Goal: Check status: Check status

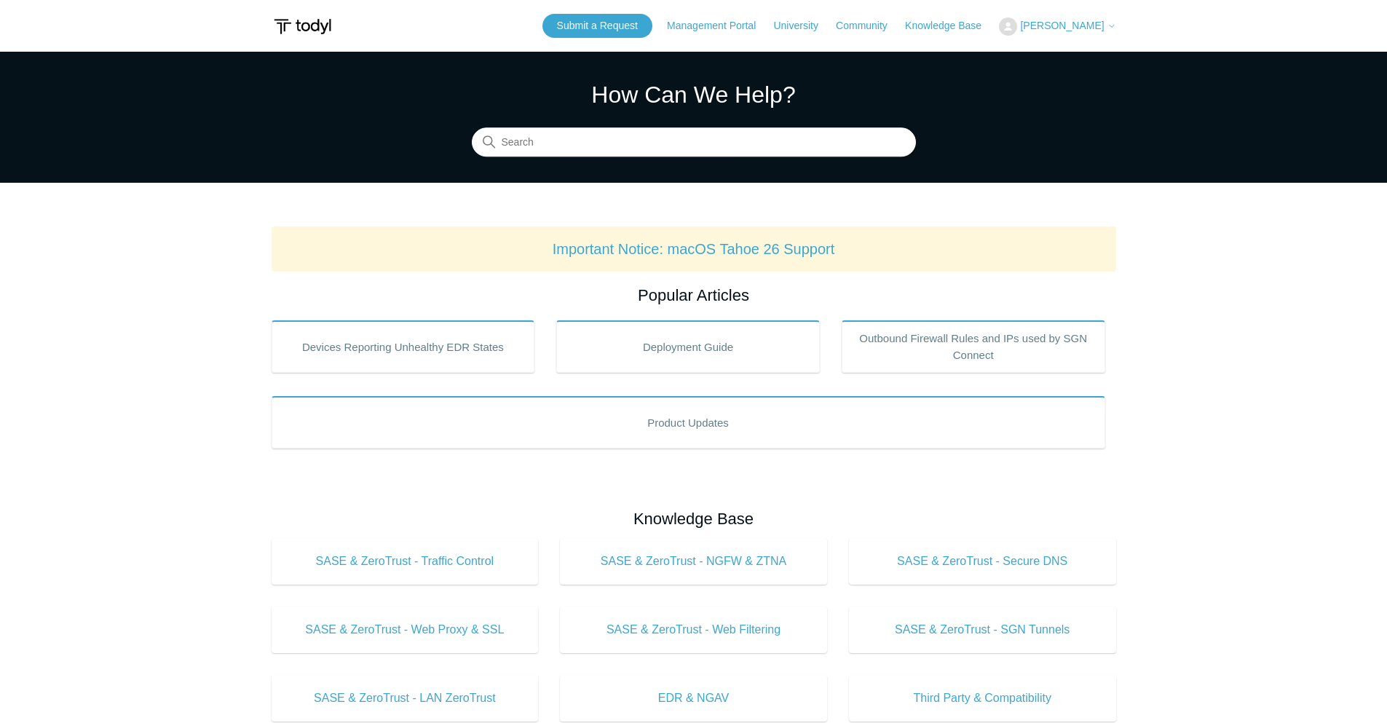
click at [1068, 31] on span "[PERSON_NAME]" at bounding box center [1067, 26] width 95 height 12
click at [1073, 53] on link "My Support Requests" at bounding box center [1071, 56] width 142 height 25
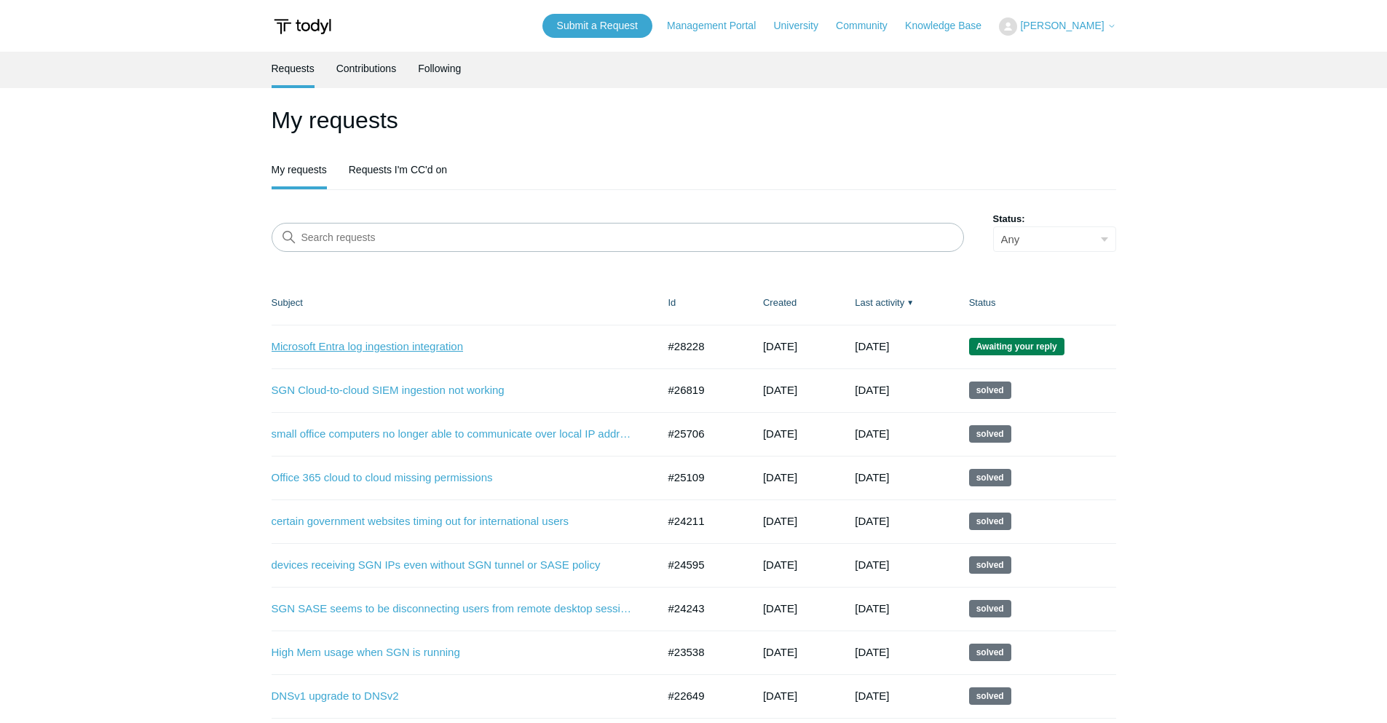
click at [455, 346] on link "Microsoft Entra log ingestion integration" at bounding box center [454, 347] width 364 height 17
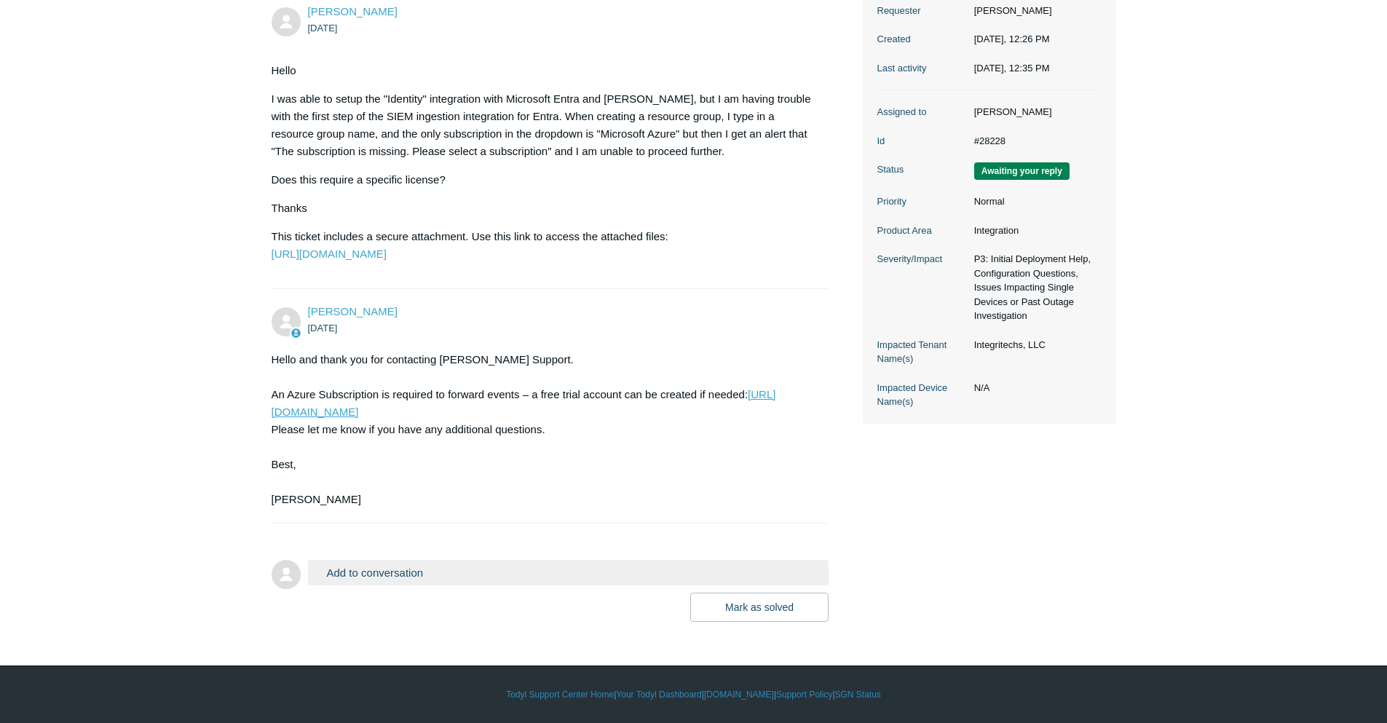
scroll to position [256, 0]
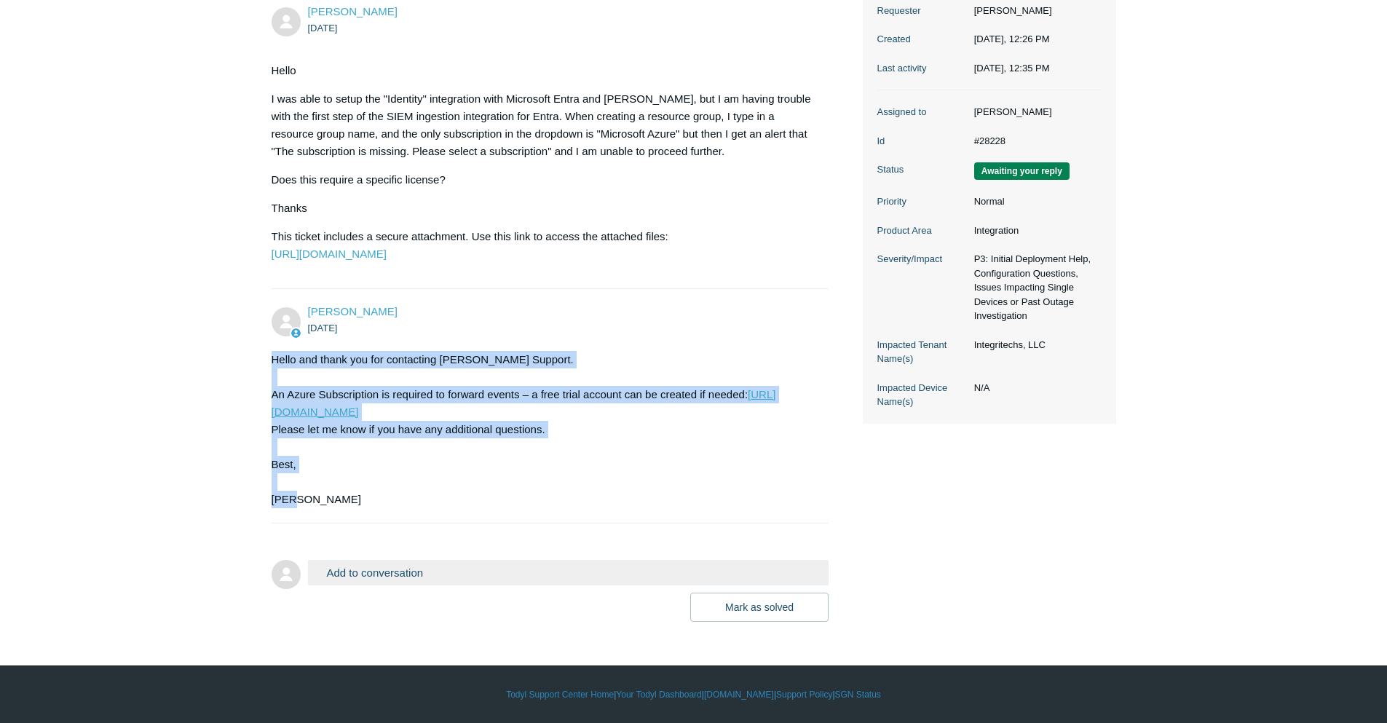
drag, startPoint x: 378, startPoint y: 498, endPoint x: 259, endPoint y: 361, distance: 181.2
click at [259, 361] on main "Requests Contributions Following Todyl Support Center My activities Microsoft E…" at bounding box center [693, 226] width 1387 height 792
copy div "Hello and thank you for contacting [PERSON_NAME] Support. An Azure Subscription…"
